Goal: Transaction & Acquisition: Purchase product/service

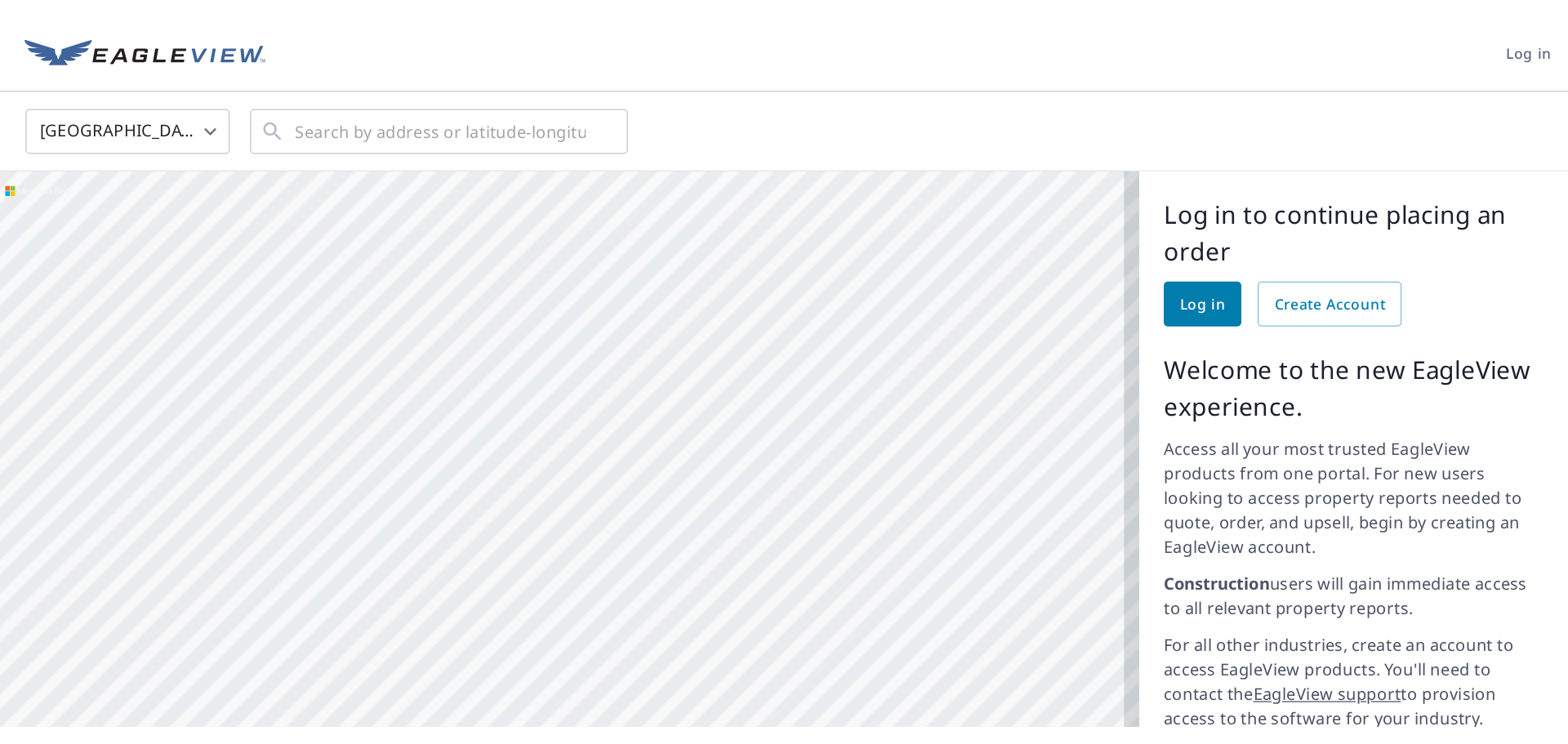
scroll to position [541, 0]
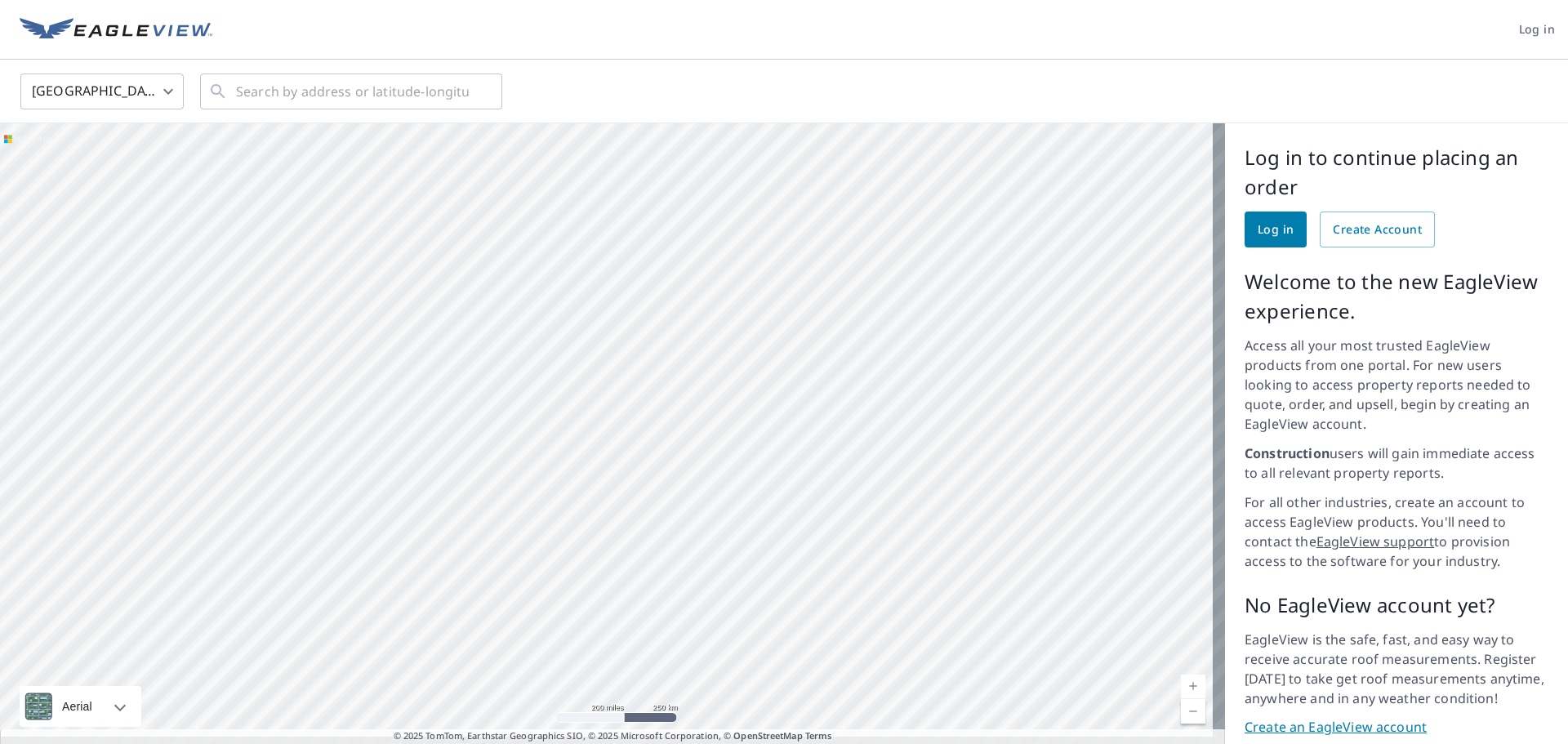
click at [1195, 329] on div at bounding box center [613, 439] width 1225 height 633
click at [1519, 22] on span "Log in" at bounding box center [1537, 30] width 36 height 21
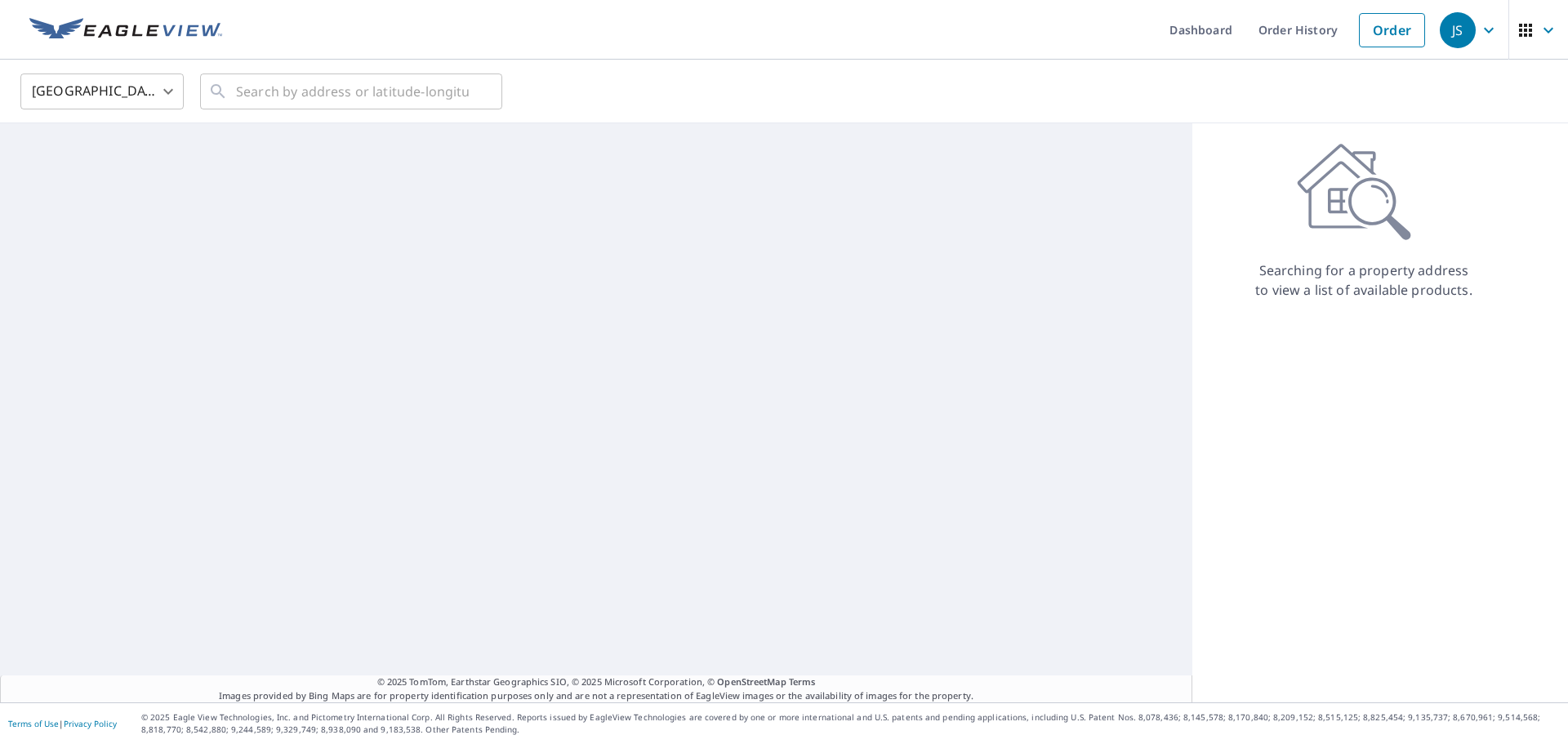
scroll to position [542, 0]
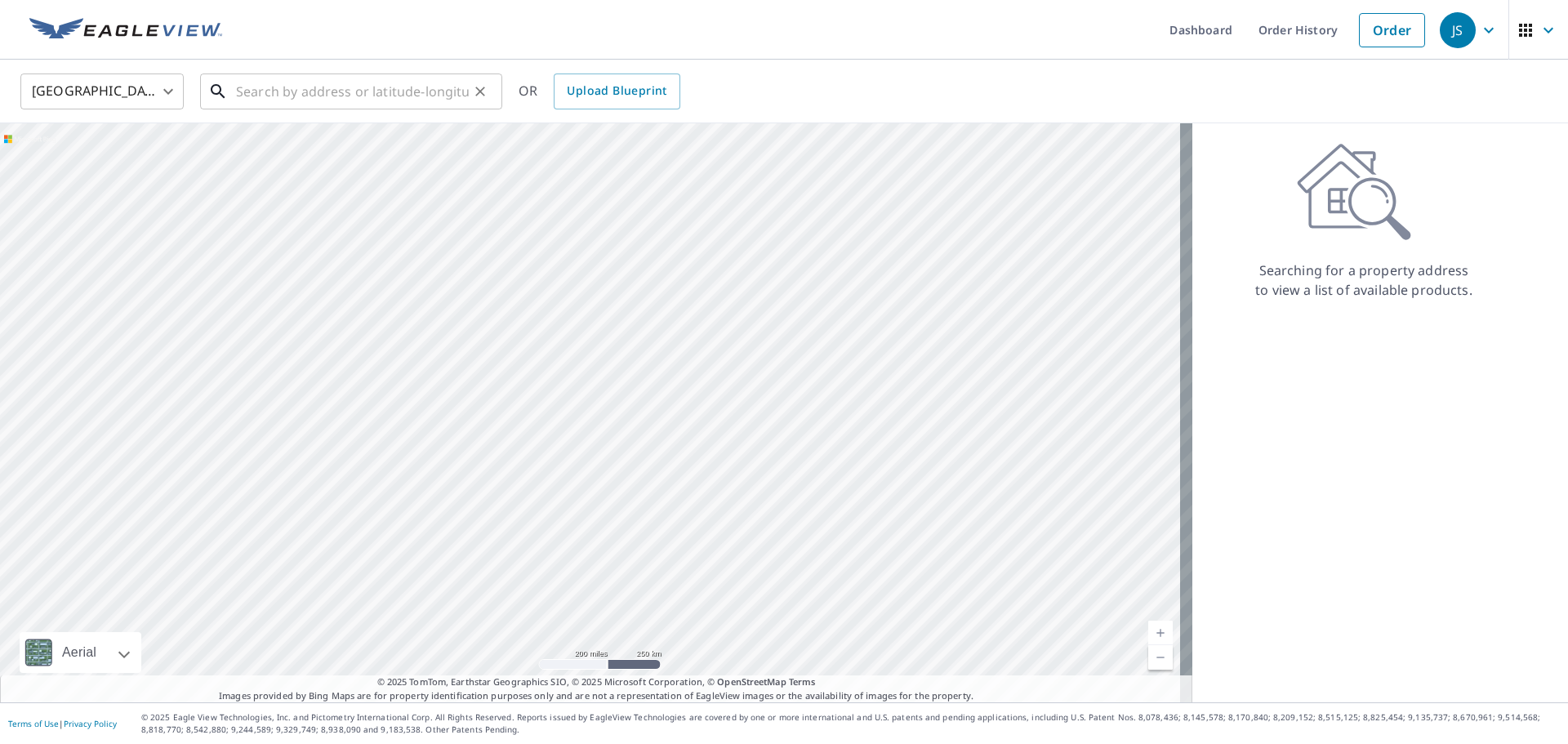
click at [348, 87] on input "text" at bounding box center [352, 91] width 233 height 46
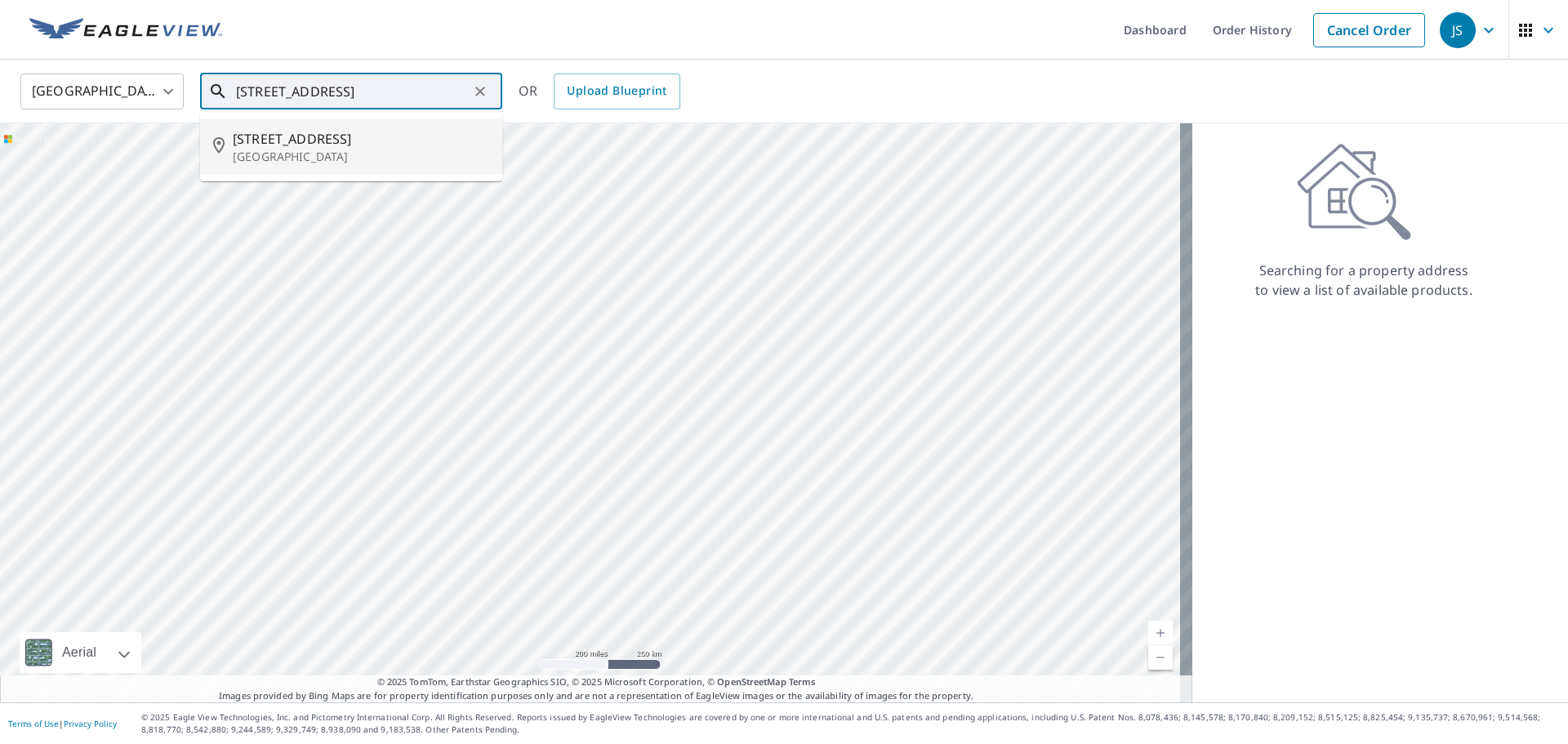
click at [239, 145] on span "[STREET_ADDRESS]" at bounding box center [361, 139] width 257 height 20
type input "[STREET_ADDRESS][PERSON_NAME]"
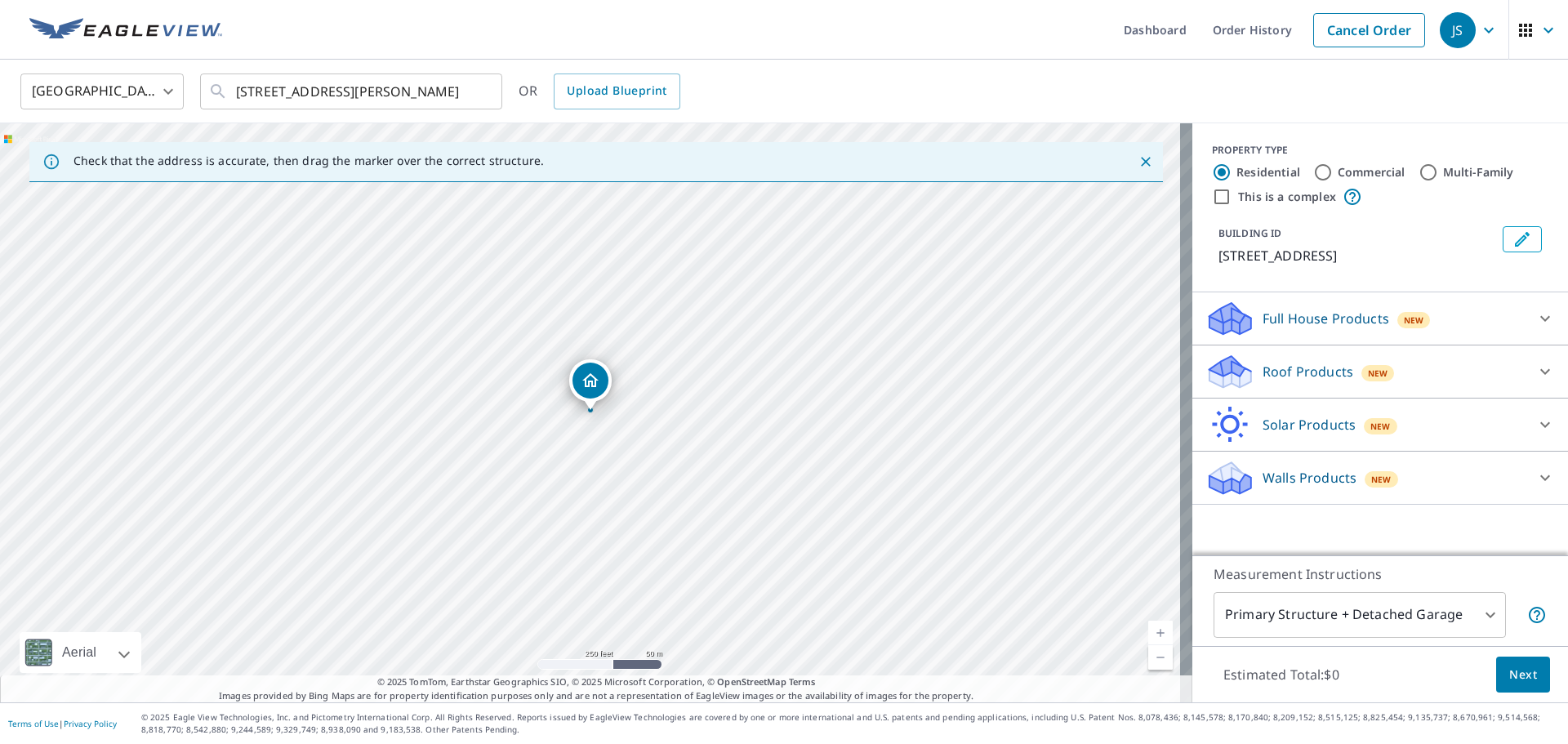
click at [1324, 375] on p "Roof Products" at bounding box center [1308, 371] width 90 height 20
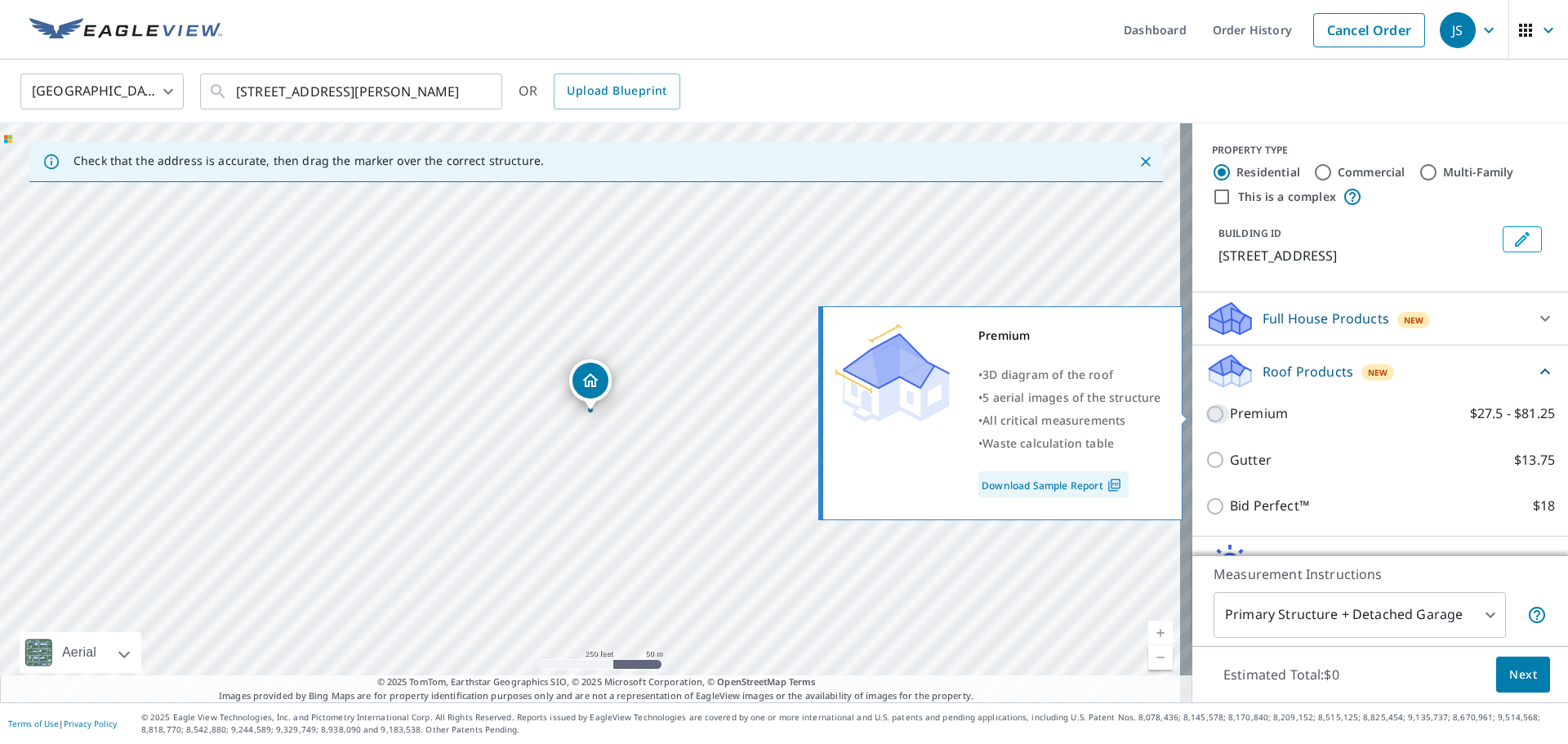
click at [1206, 416] on input "Premium $27.5 - $81.25" at bounding box center [1217, 413] width 24 height 20
checkbox input "true"
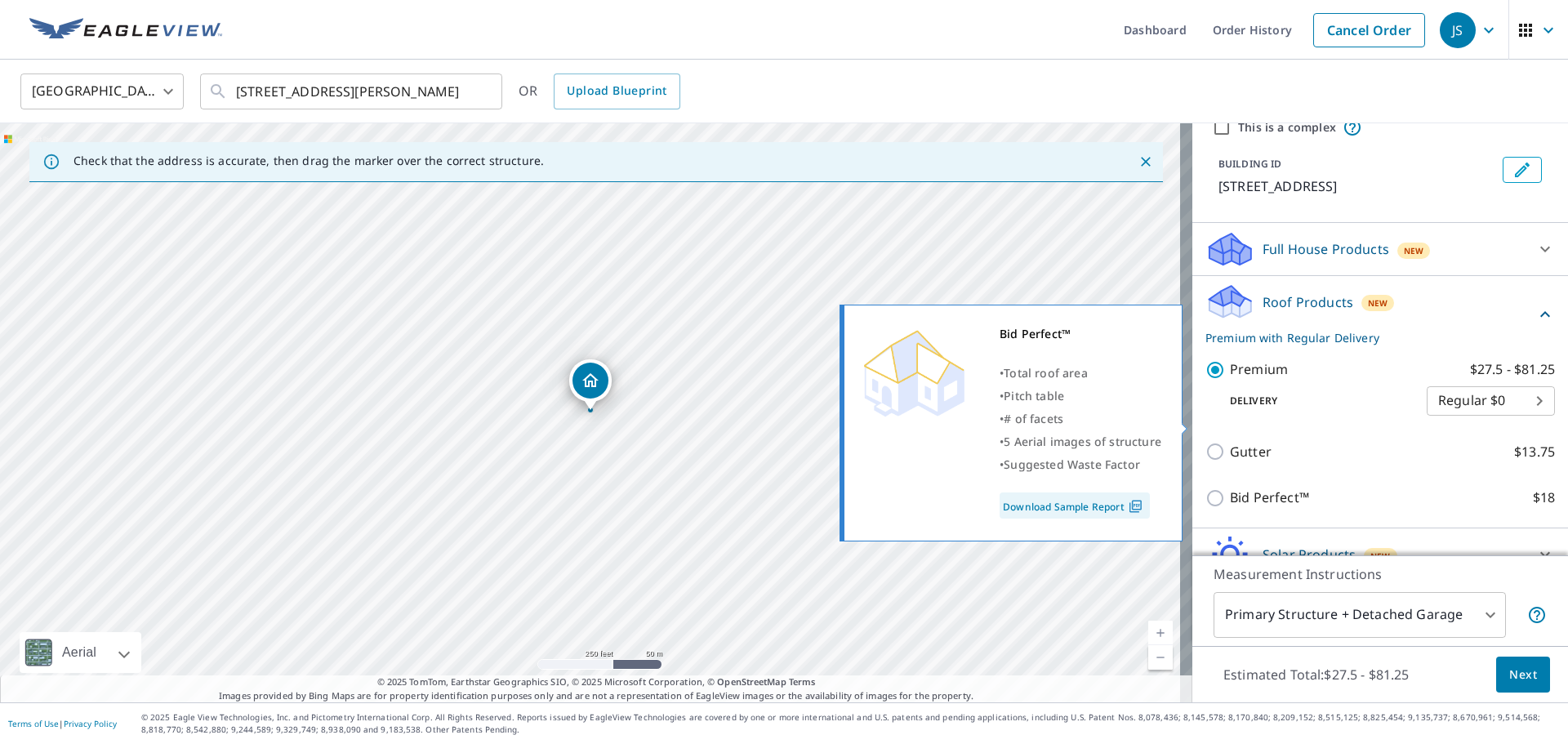
scroll to position [149, 0]
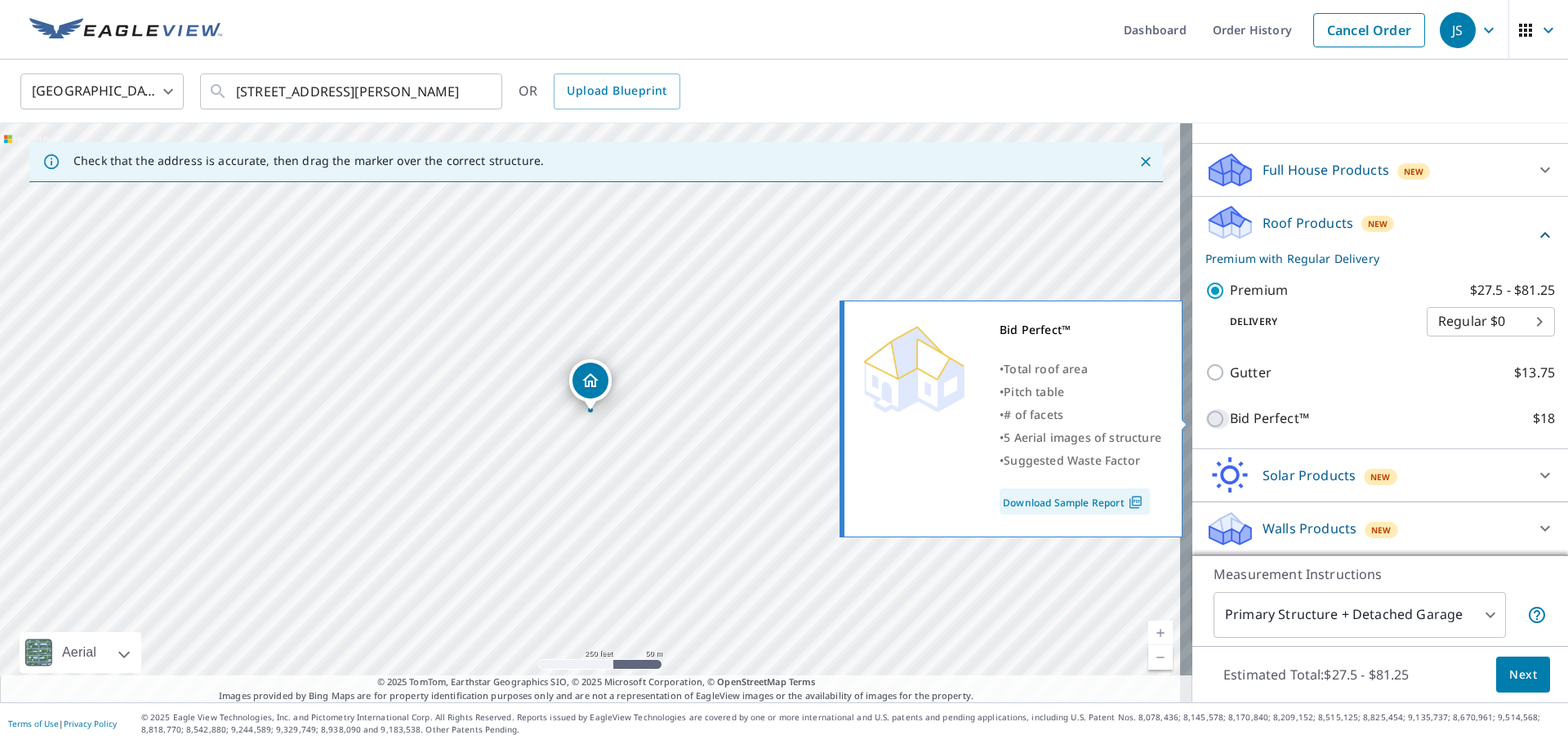
click at [1205, 419] on input "Bid Perfect™ $18" at bounding box center [1217, 418] width 24 height 20
checkbox input "true"
checkbox input "false"
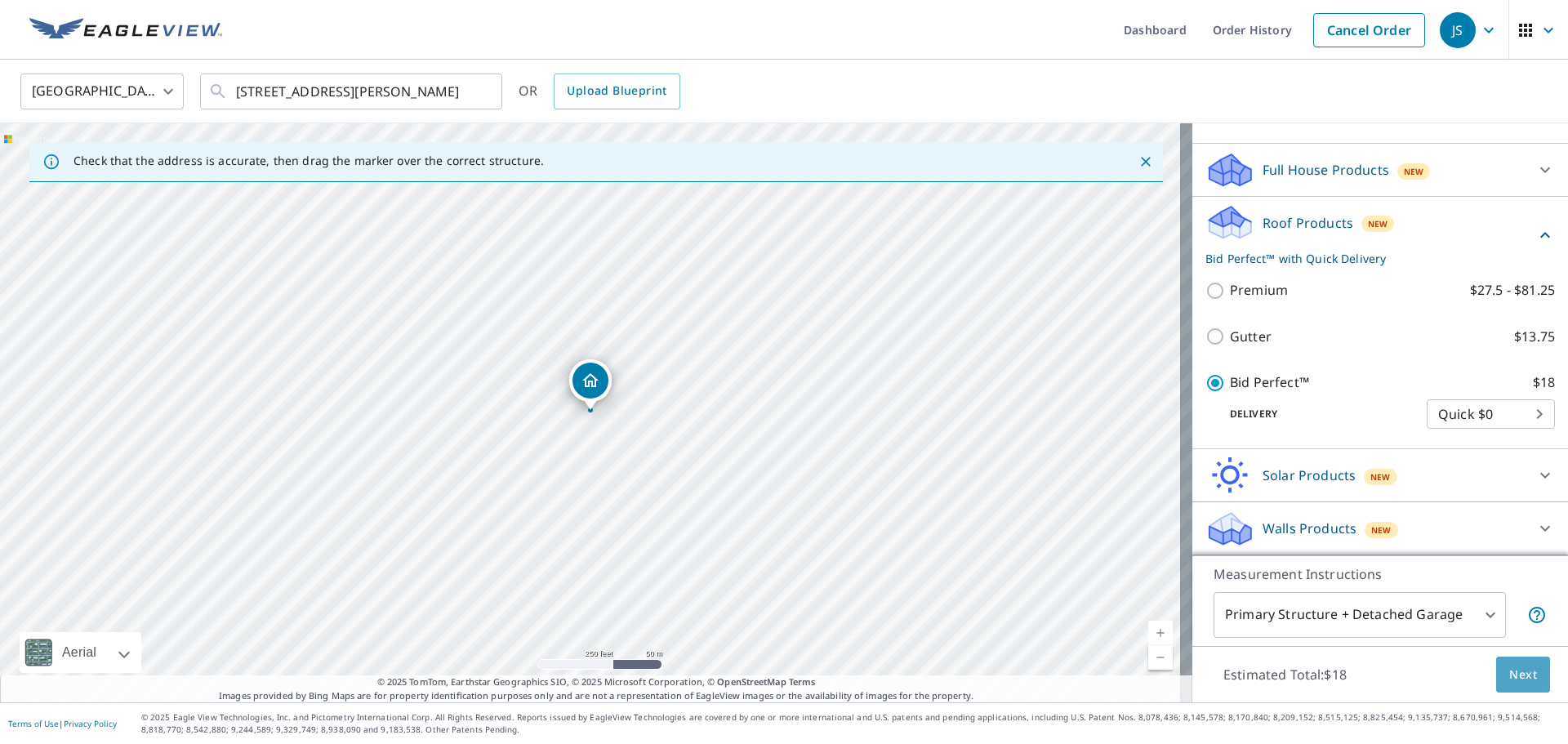
click at [1515, 669] on span "Next" at bounding box center [1523, 675] width 28 height 21
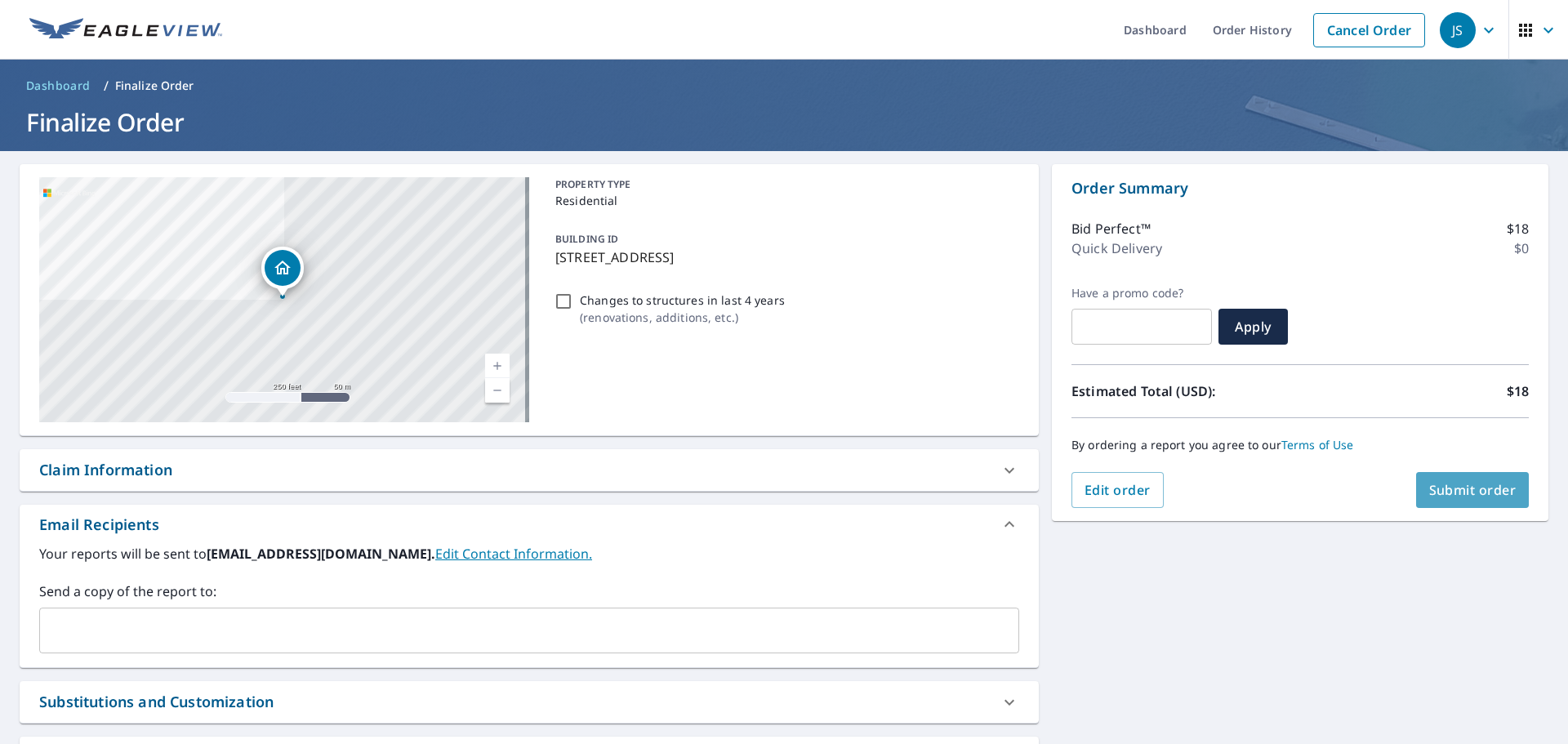
click at [1477, 487] on span "Submit order" at bounding box center [1472, 489] width 87 height 18
